Goal: Navigation & Orientation: Find specific page/section

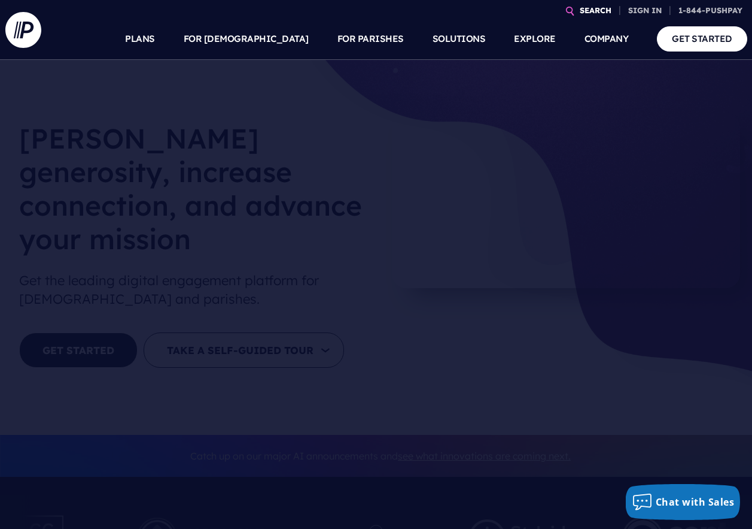
click at [593, 10] on link "SEARCH" at bounding box center [595, 10] width 41 height 21
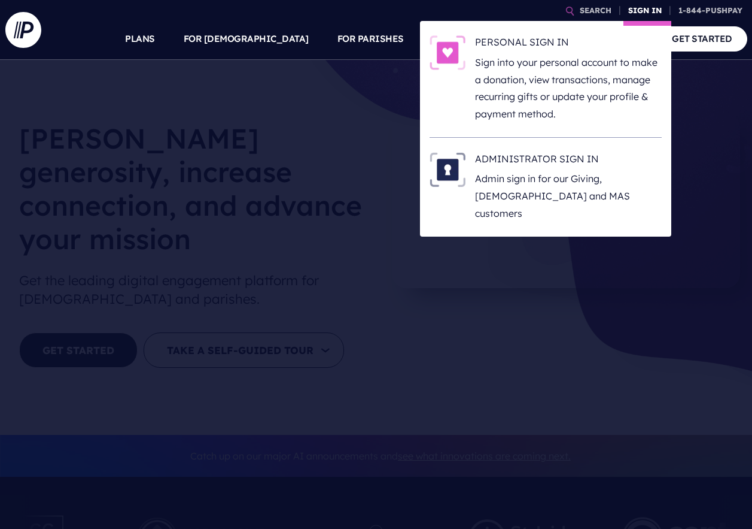
click at [644, 7] on link "SIGN IN" at bounding box center [645, 10] width 43 height 21
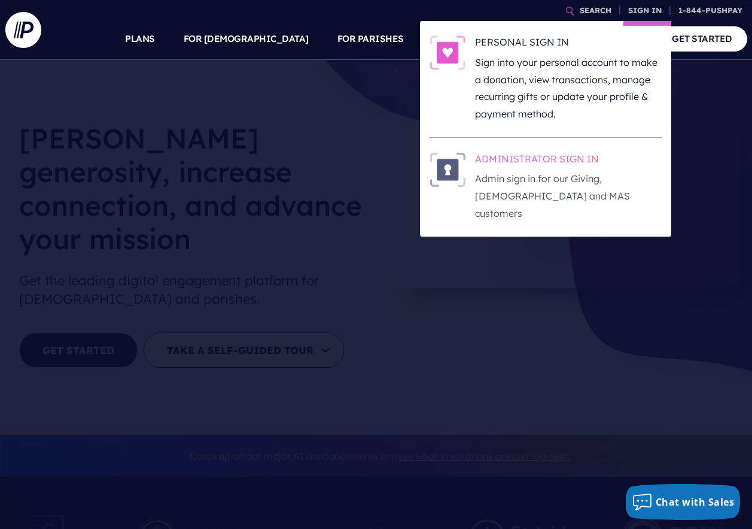
click at [540, 187] on p "Admin sign in for our Giving, [DEMOGRAPHIC_DATA] and MAS customers" at bounding box center [568, 195] width 187 height 51
